Goal: Task Accomplishment & Management: Manage account settings

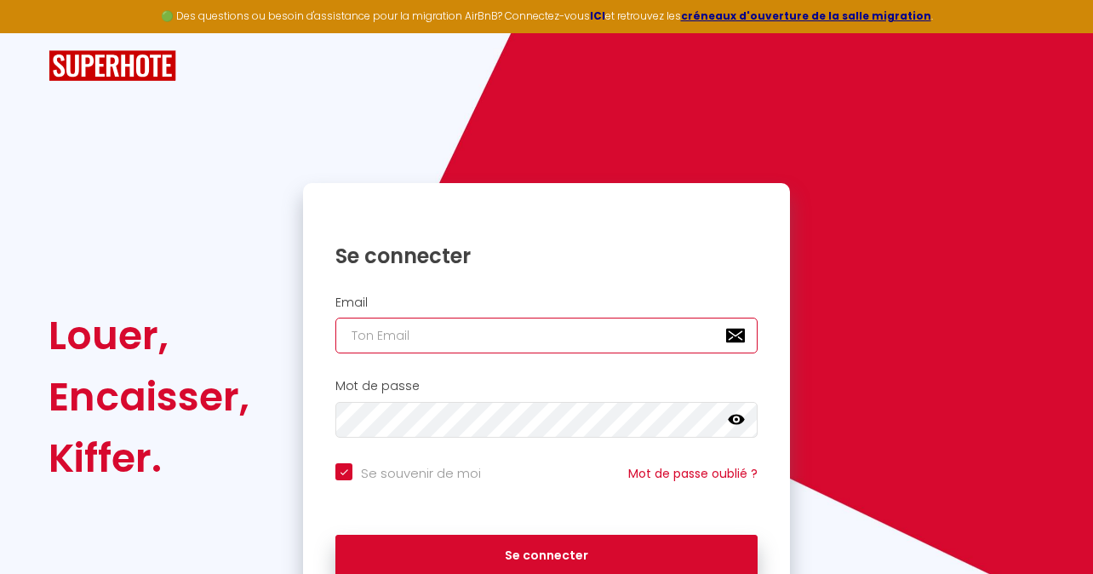
type input "[PERSON_NAME][EMAIL_ADDRESS][DOMAIN_NAME]"
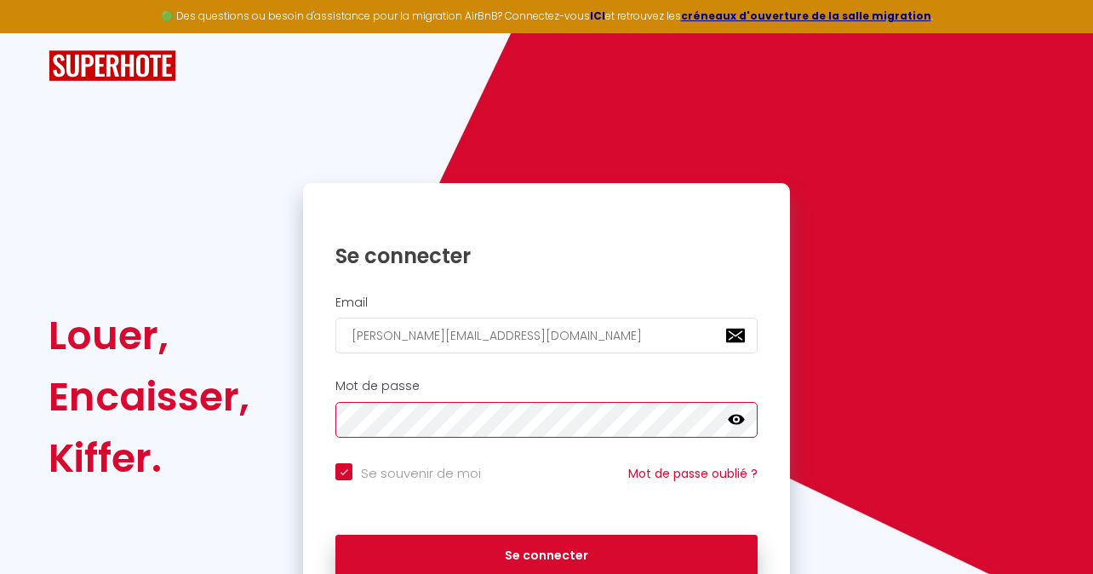
click at [547, 552] on button "Se connecter" at bounding box center [546, 556] width 422 height 43
checkbox input "true"
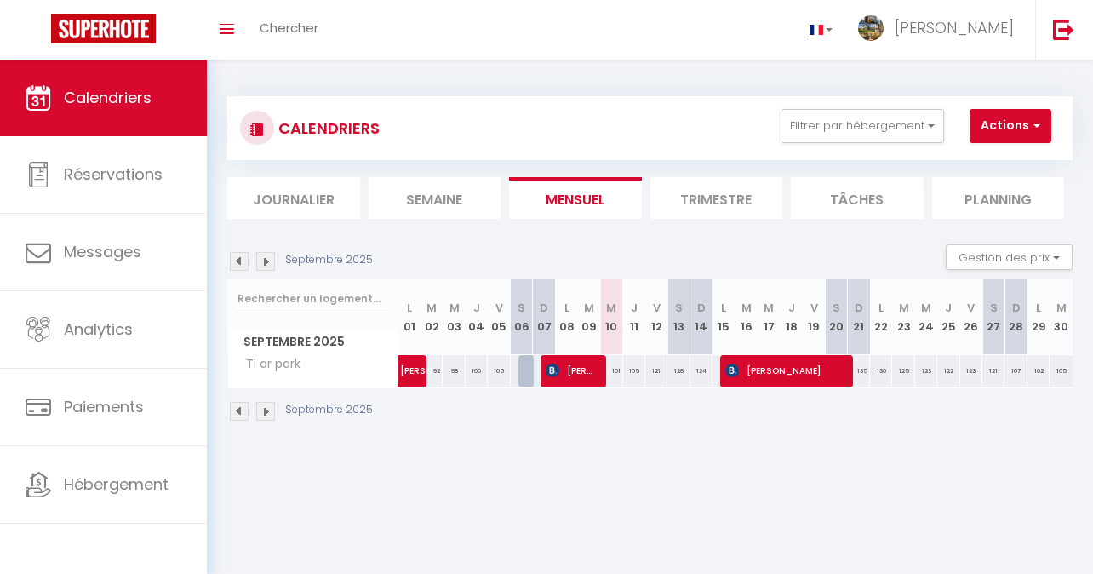
click at [268, 408] on img at bounding box center [265, 411] width 19 height 19
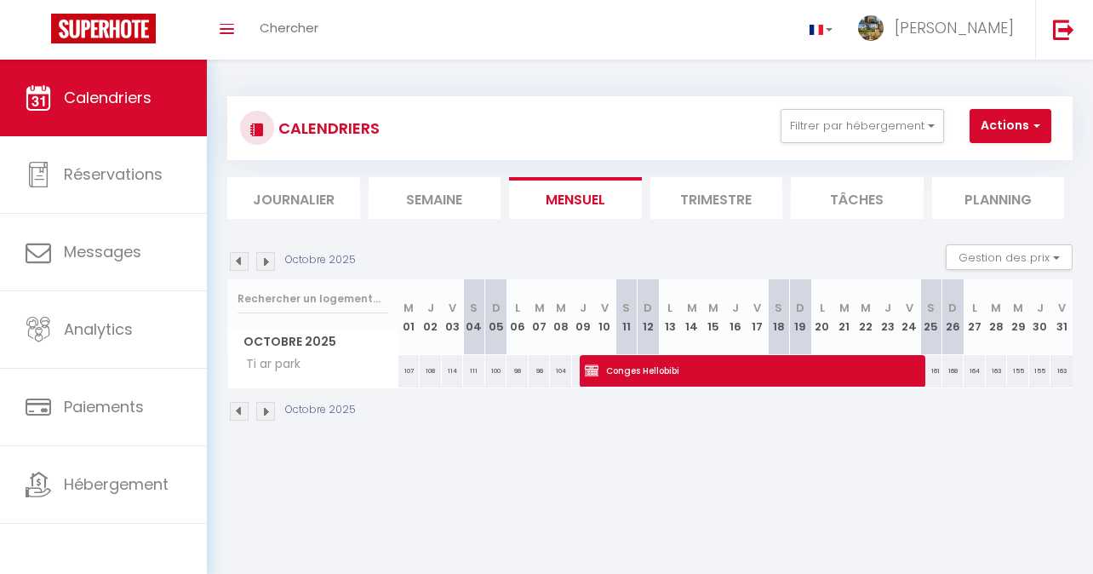
click at [243, 409] on img at bounding box center [239, 411] width 19 height 19
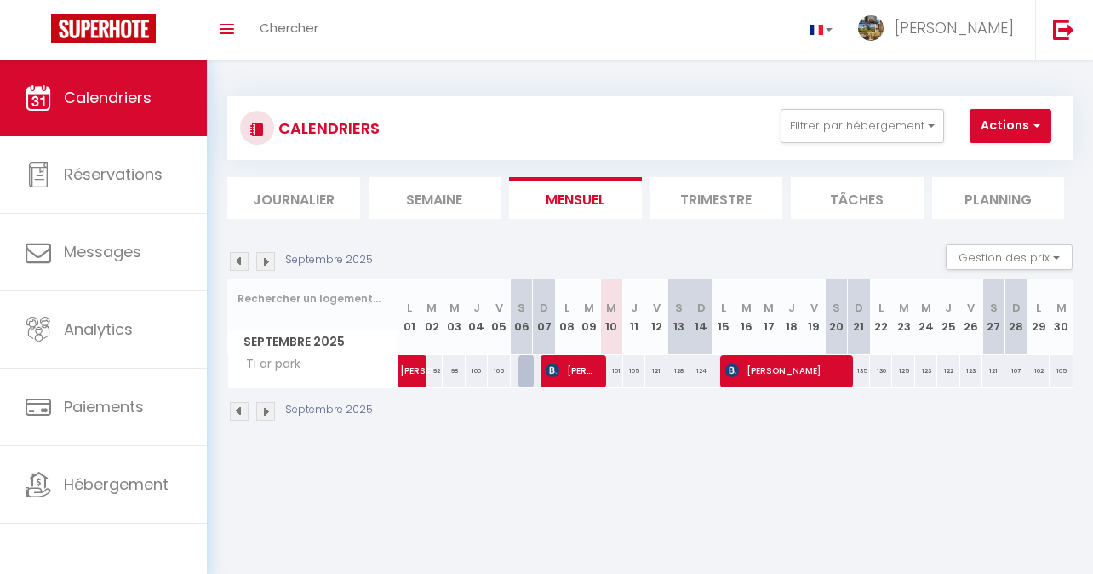
click at [267, 408] on img at bounding box center [265, 411] width 19 height 19
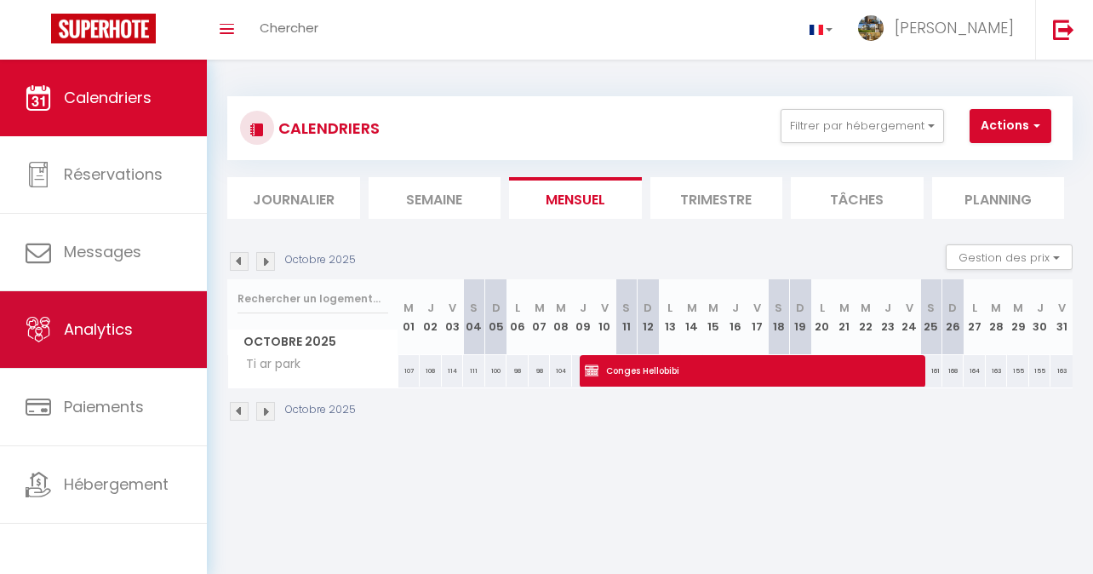
click at [90, 329] on span "Analytics" at bounding box center [98, 328] width 69 height 21
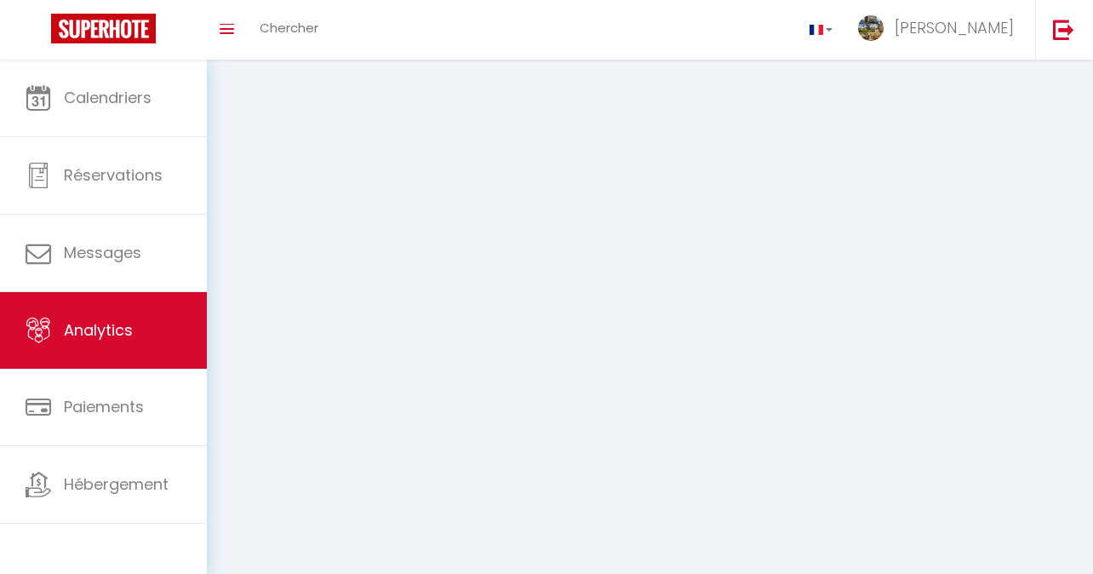
select select "2025"
select select "9"
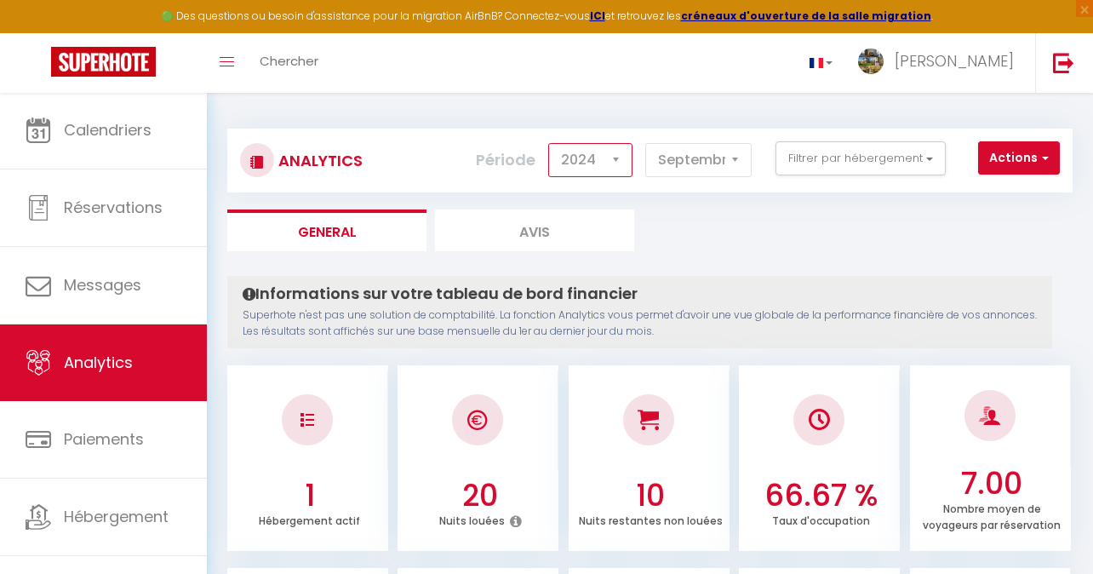
select select "2023"
